Goal: Find specific page/section: Find specific page/section

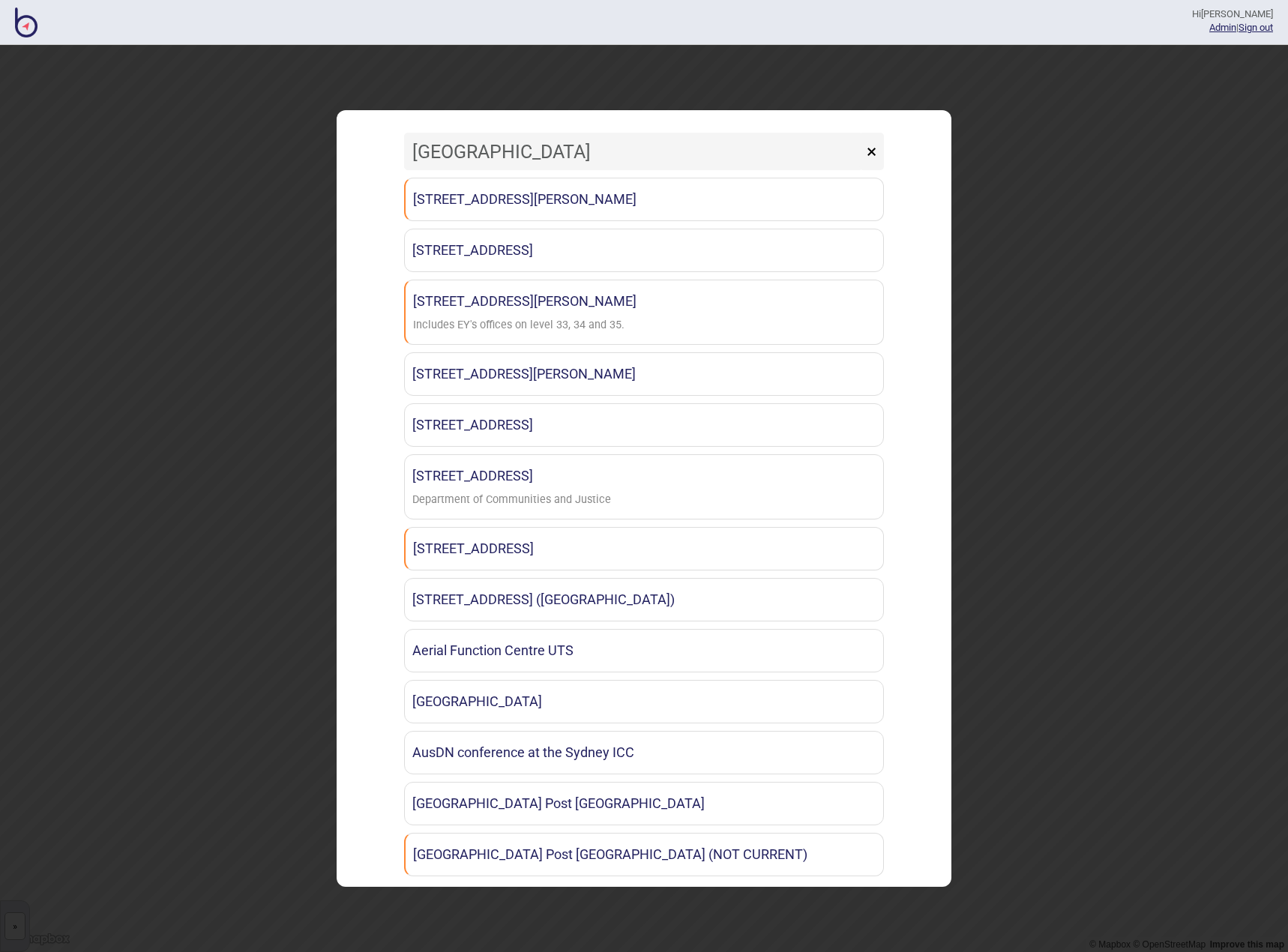
click at [462, 151] on input "[GEOGRAPHIC_DATA]" at bounding box center [633, 151] width 458 height 38
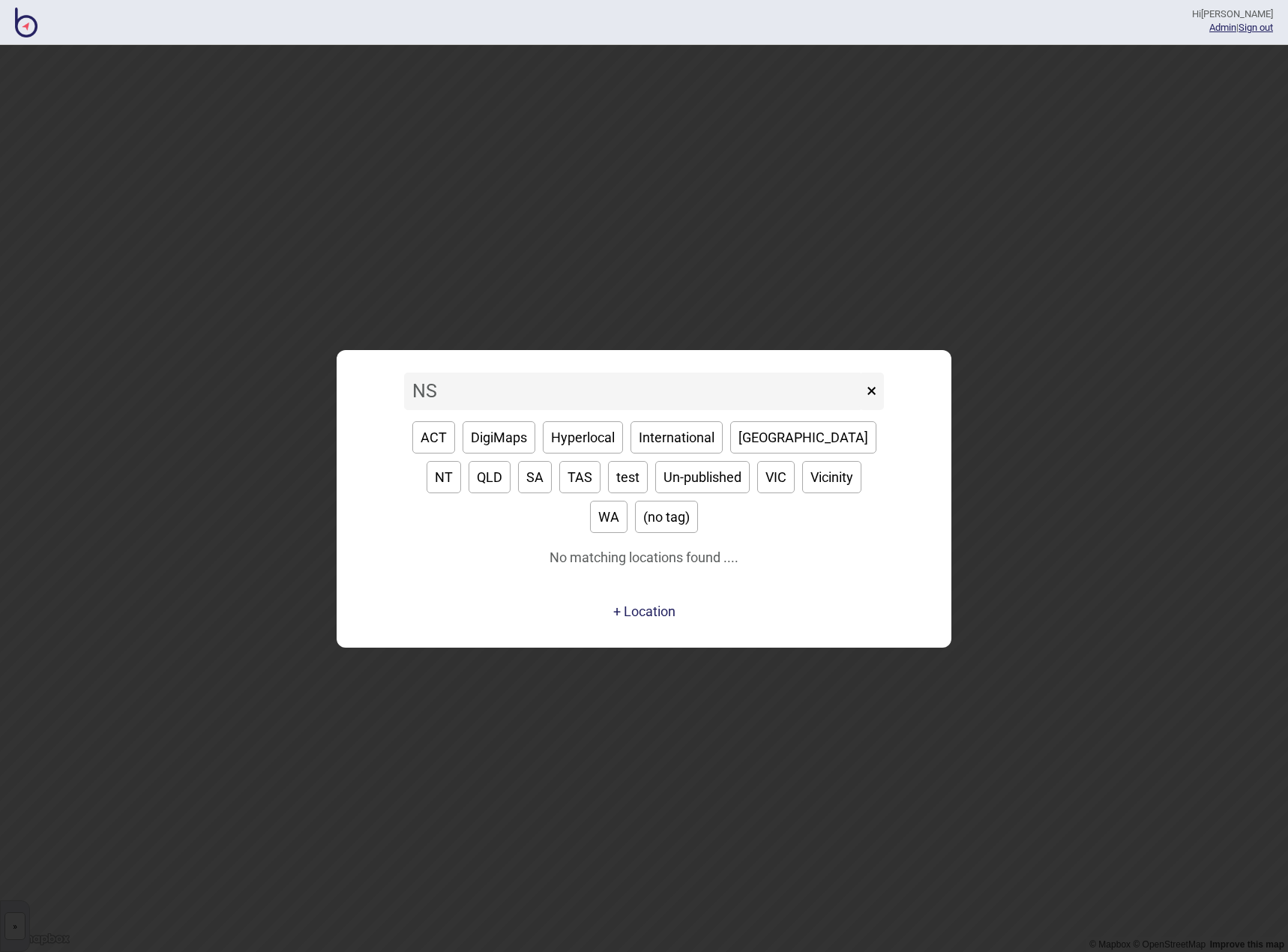
type input "N"
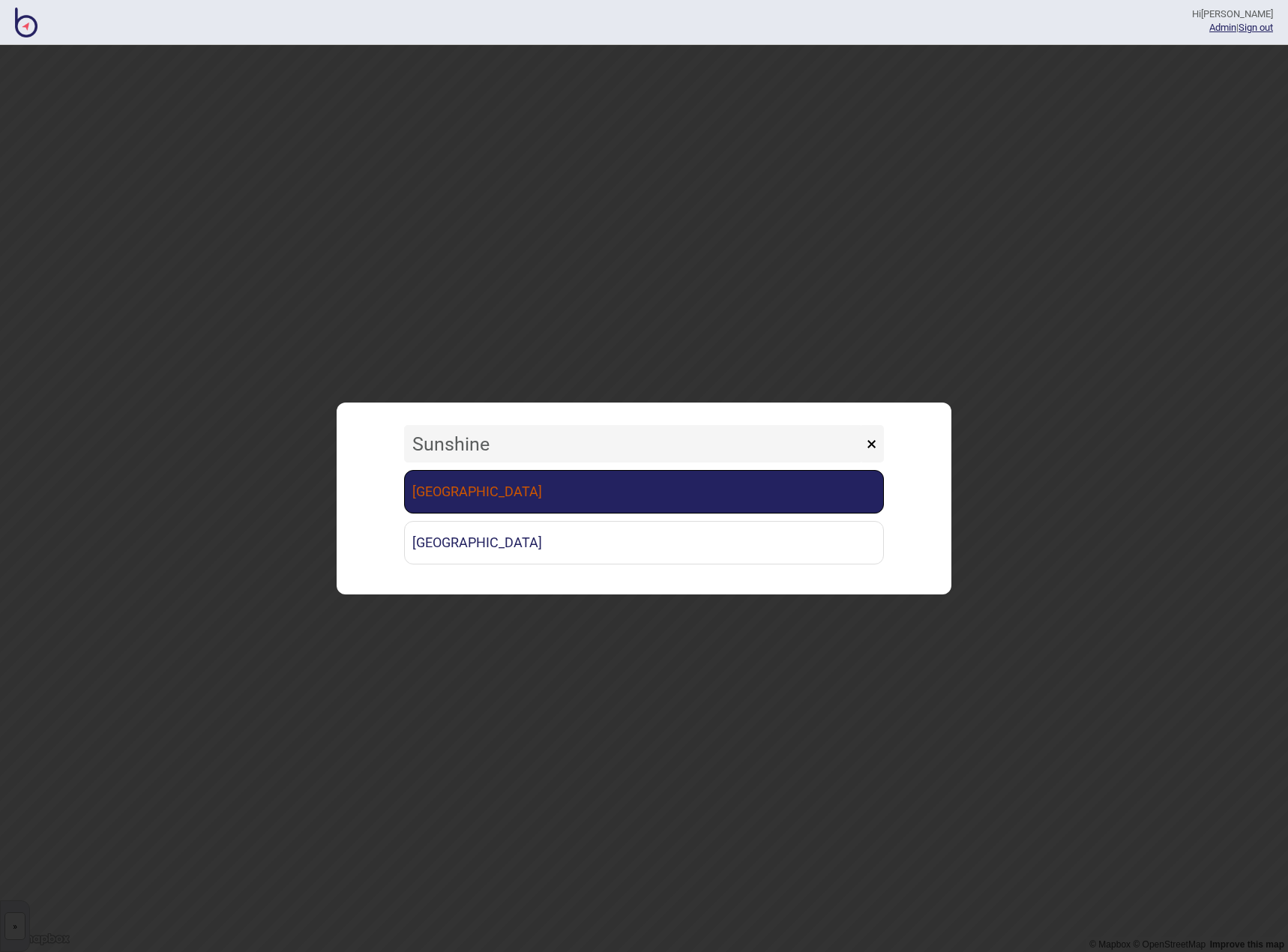
type input "Sunshine"
click at [536, 481] on link "[GEOGRAPHIC_DATA]" at bounding box center [644, 492] width 479 height 44
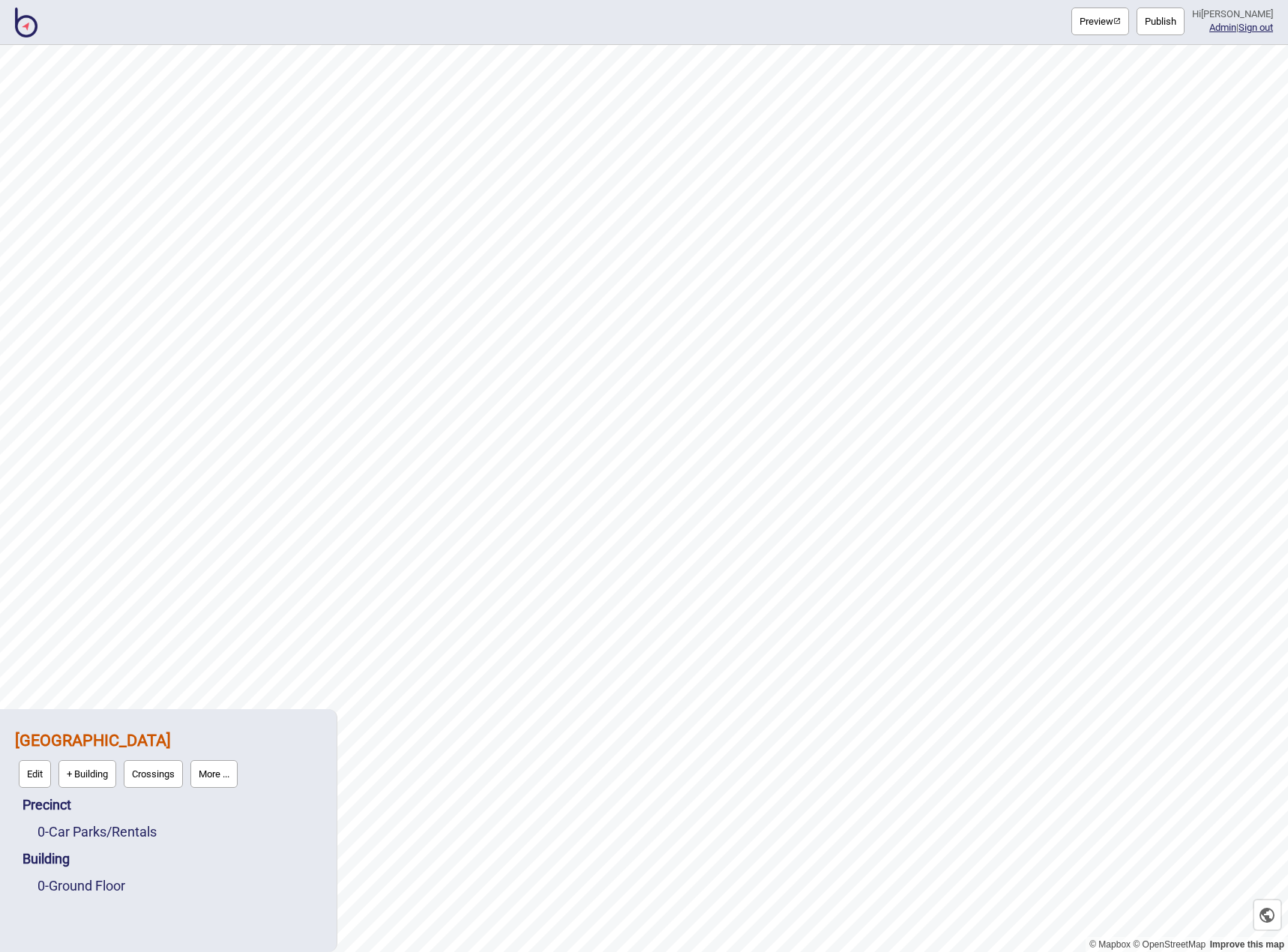
click at [220, 766] on button "More ..." at bounding box center [214, 775] width 47 height 28
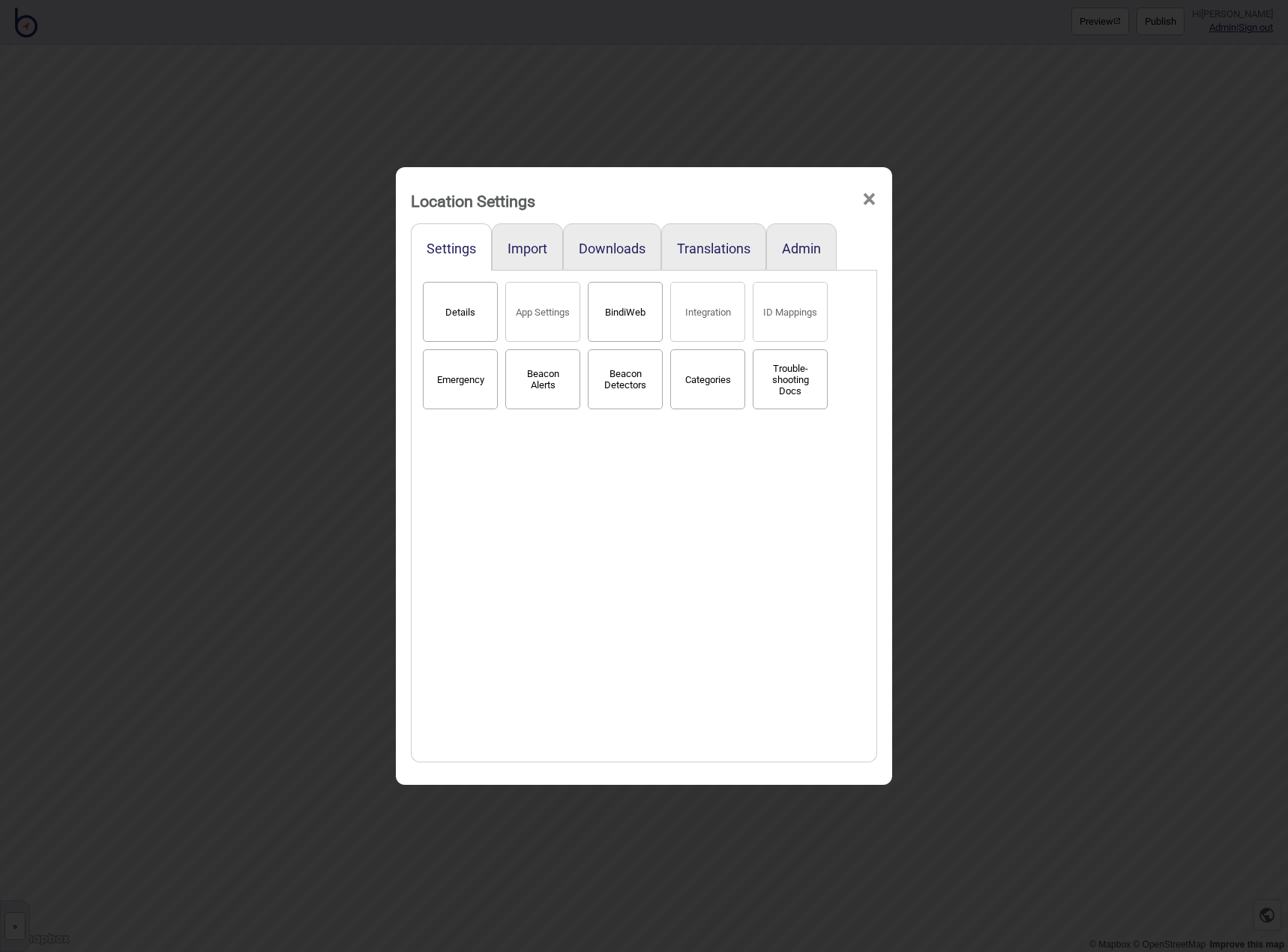
click at [603, 321] on button "BindiWeb" at bounding box center [625, 312] width 75 height 60
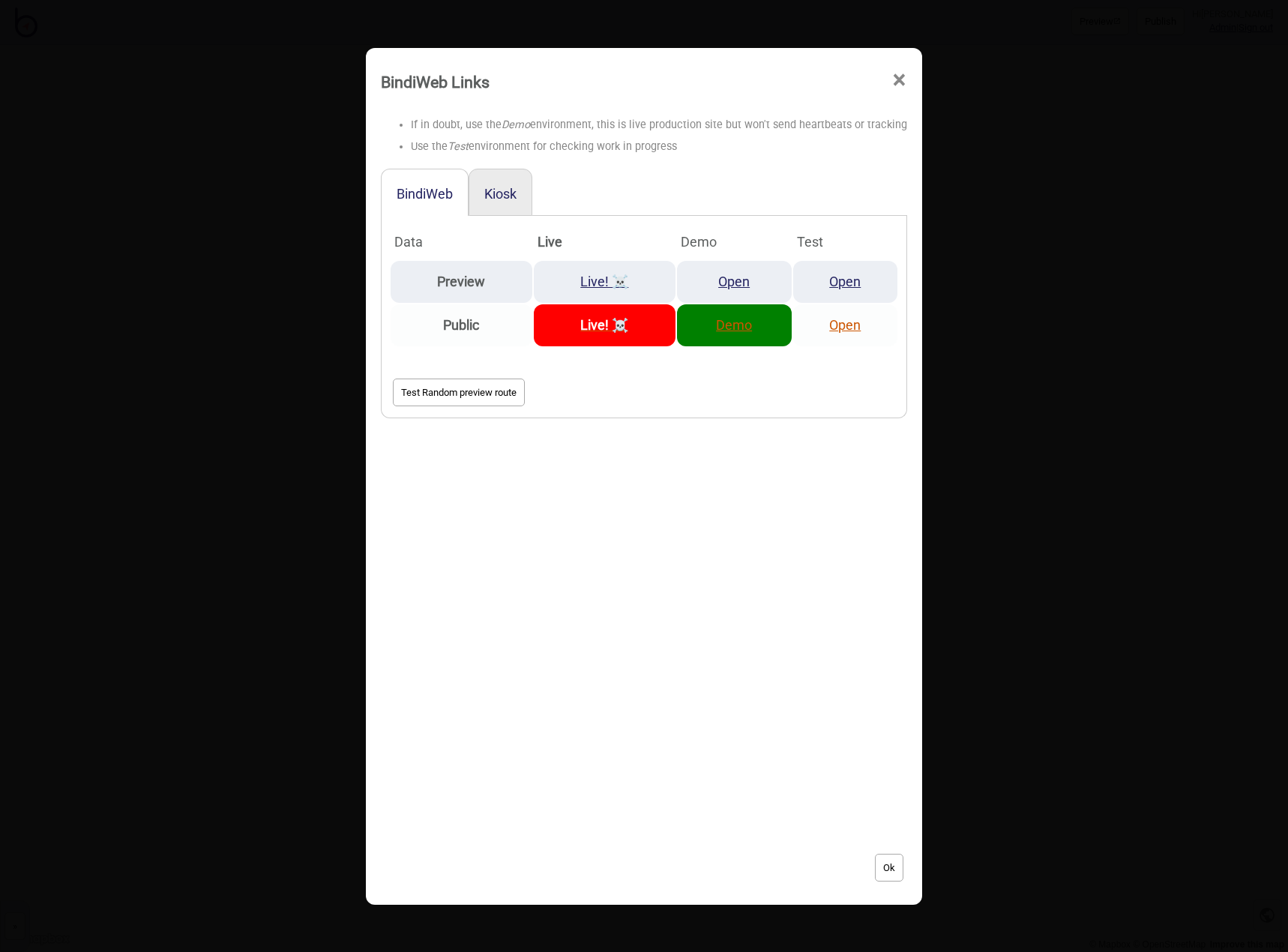
click at [716, 328] on link "Demo" at bounding box center [734, 325] width 36 height 16
click at [734, 326] on link "Demo" at bounding box center [734, 325] width 36 height 16
click at [716, 326] on link "Demo" at bounding box center [734, 325] width 36 height 16
